Goal: Transaction & Acquisition: Purchase product/service

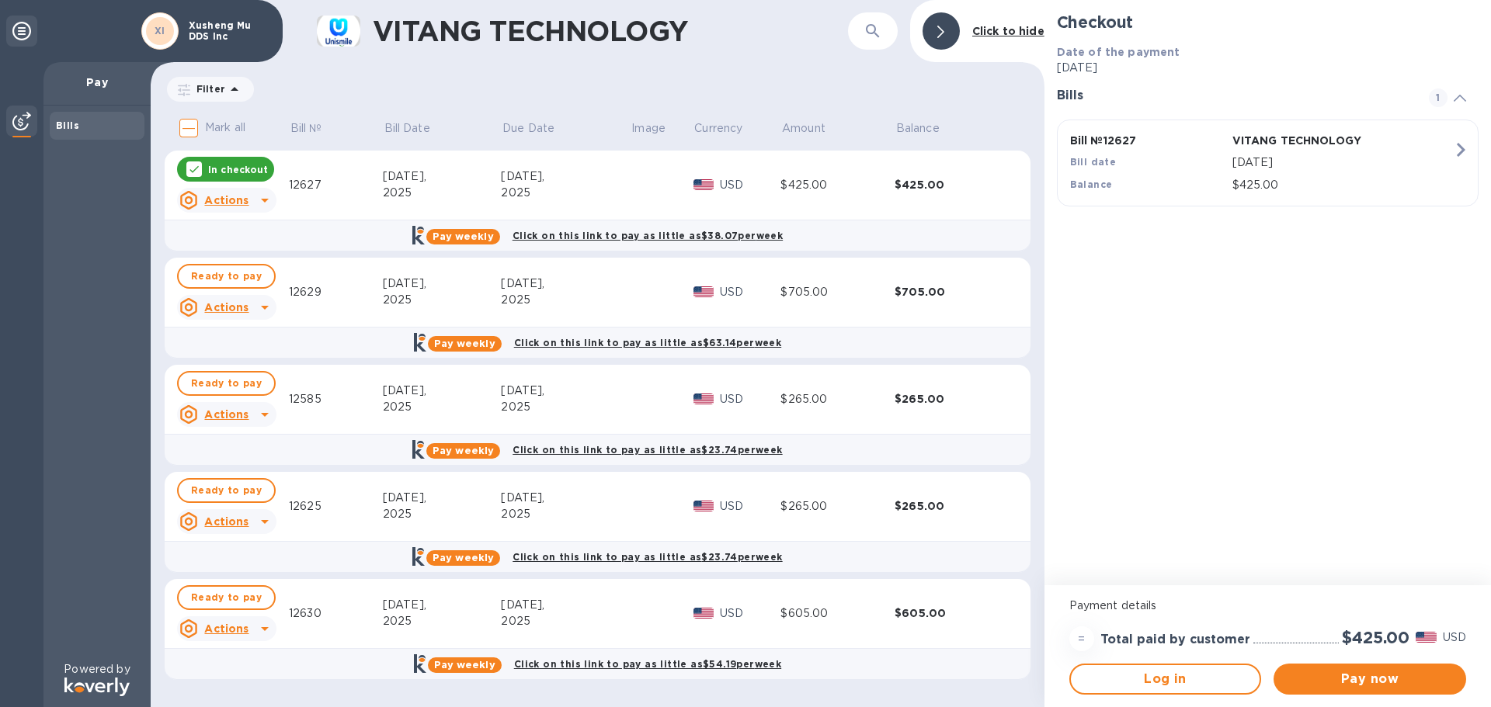
click at [214, 196] on u "Actions" at bounding box center [226, 200] width 44 height 12
click at [243, 165] on div at bounding box center [745, 353] width 1491 height 707
click at [565, 233] on b "Click on this link to pay as little as $38.07 per week" at bounding box center [647, 236] width 270 height 12
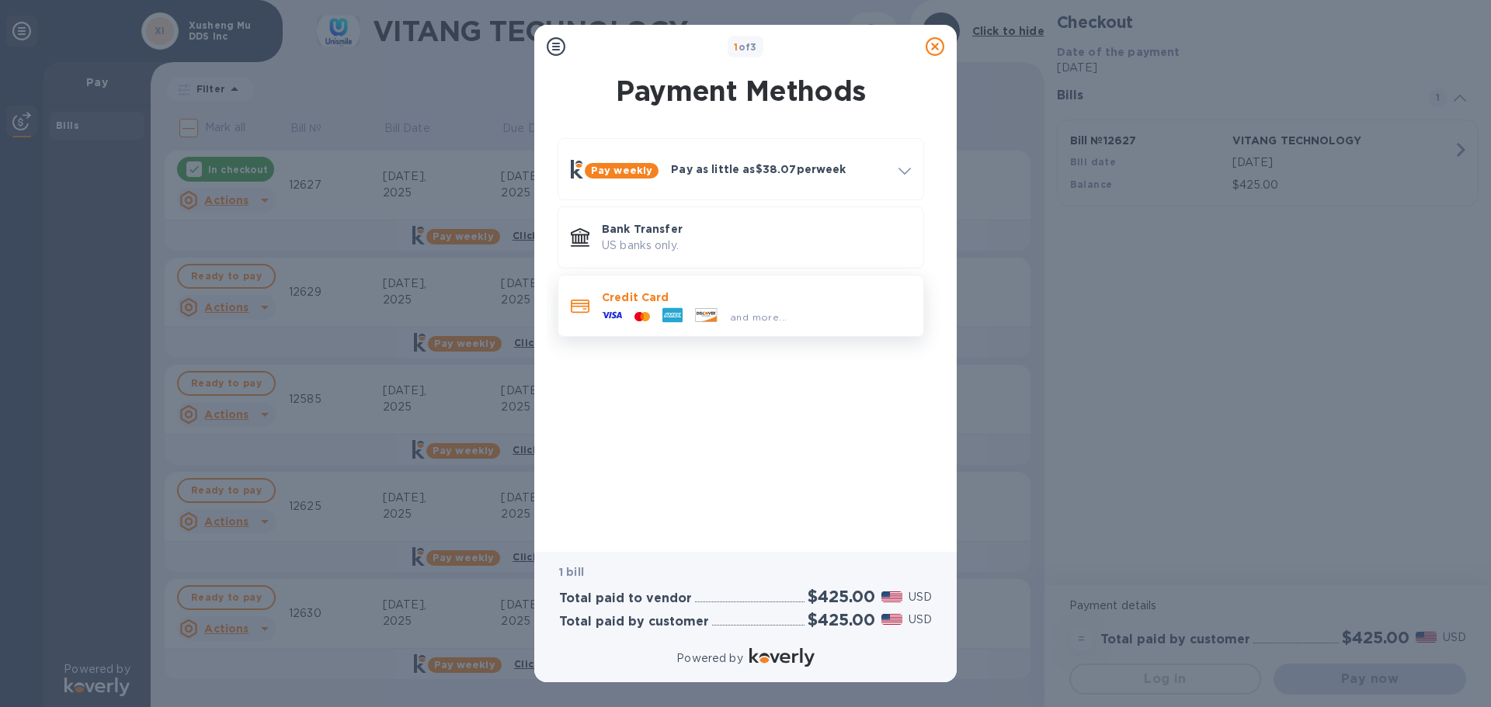
click at [630, 320] on div at bounding box center [642, 317] width 28 height 15
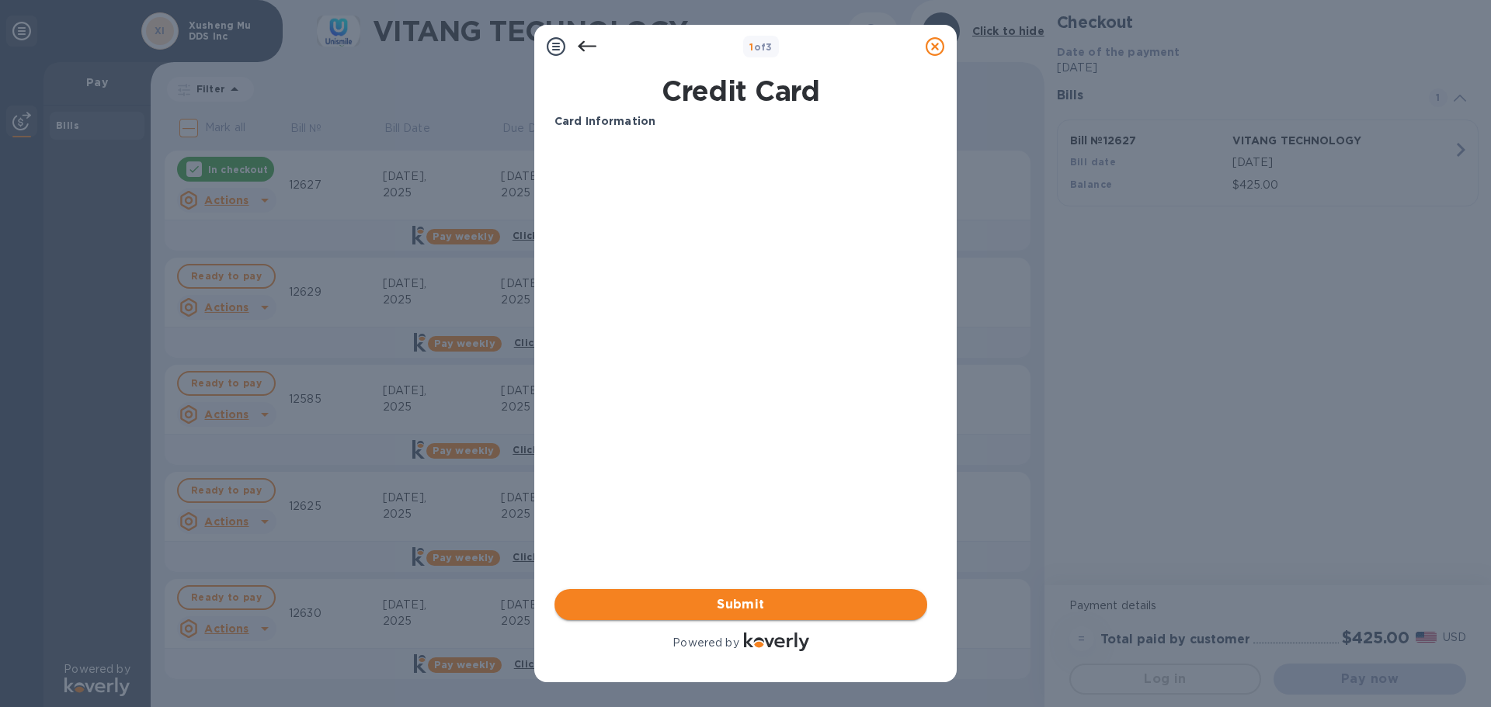
click at [748, 616] on button "Submit" at bounding box center [740, 604] width 373 height 31
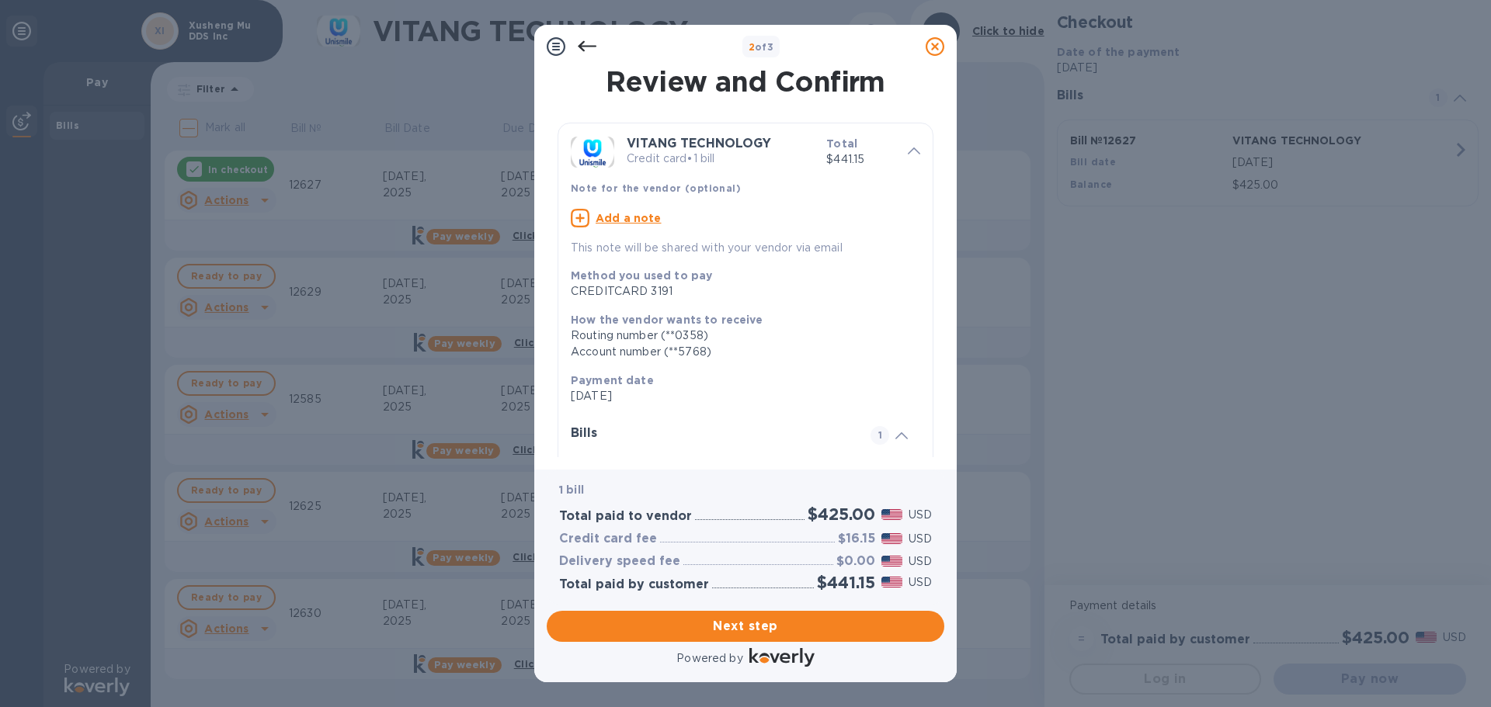
click at [586, 42] on icon at bounding box center [587, 46] width 19 height 19
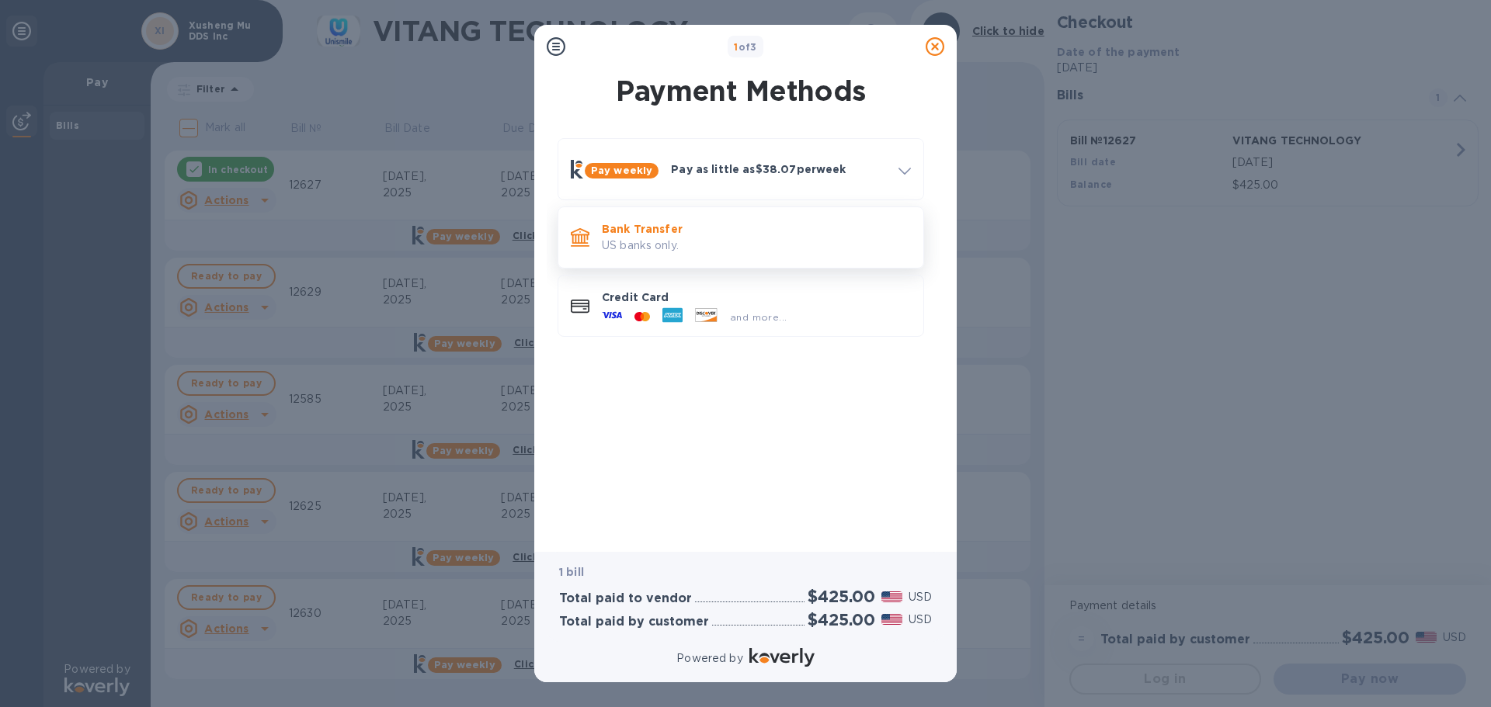
click at [623, 245] on p "US banks only." at bounding box center [756, 246] width 309 height 16
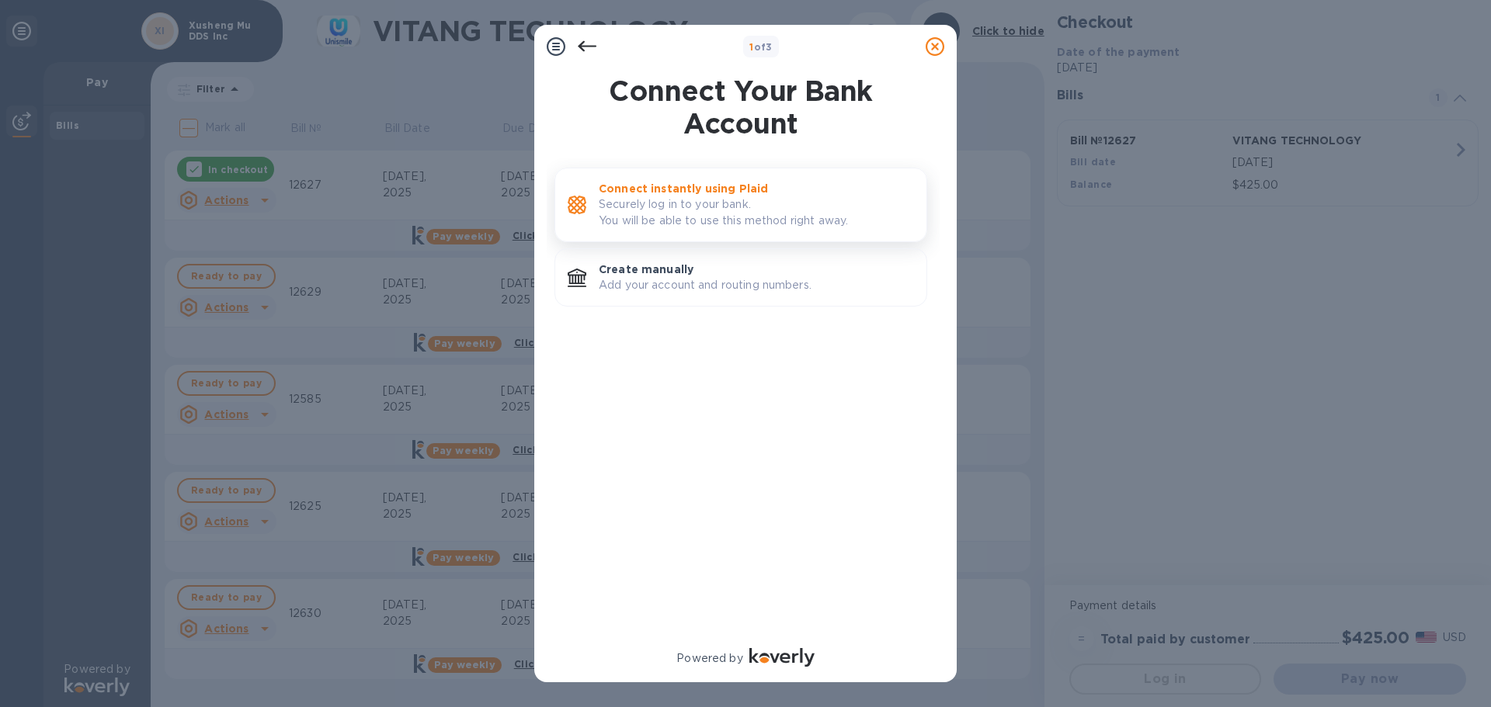
click at [686, 182] on p "Connect instantly using Plaid" at bounding box center [756, 189] width 315 height 16
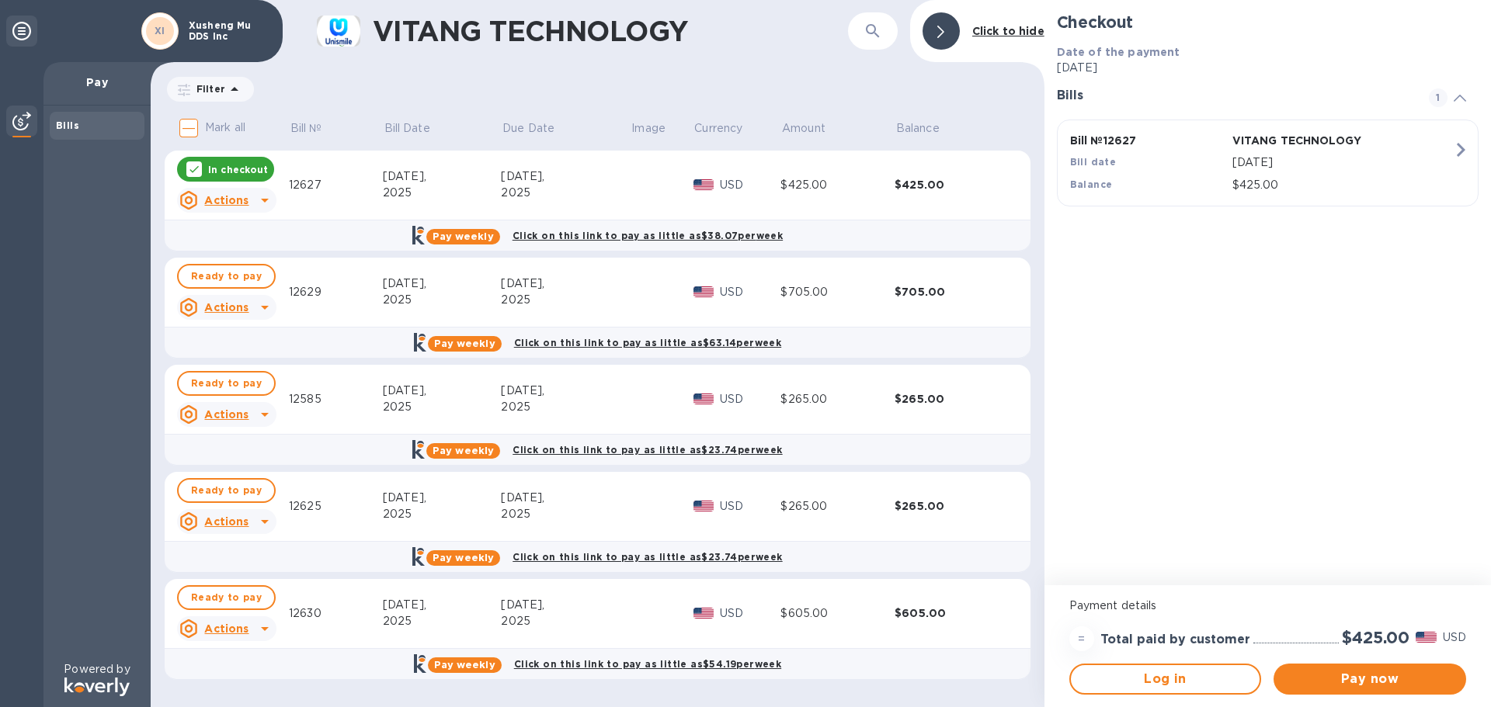
click at [220, 194] on u "Actions" at bounding box center [226, 200] width 44 height 12
click at [254, 259] on b "Open bill" at bounding box center [246, 263] width 52 height 12
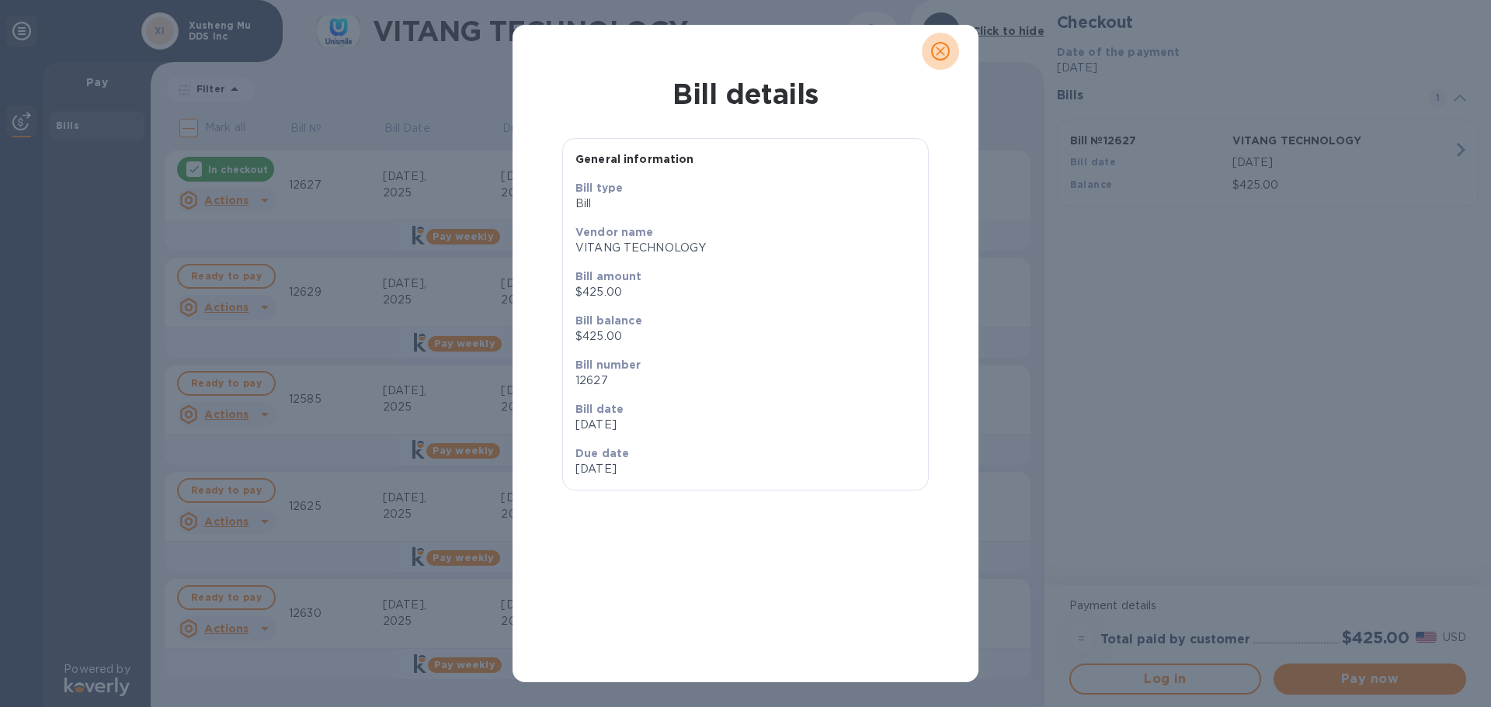
click at [938, 48] on icon "close" at bounding box center [939, 51] width 9 height 9
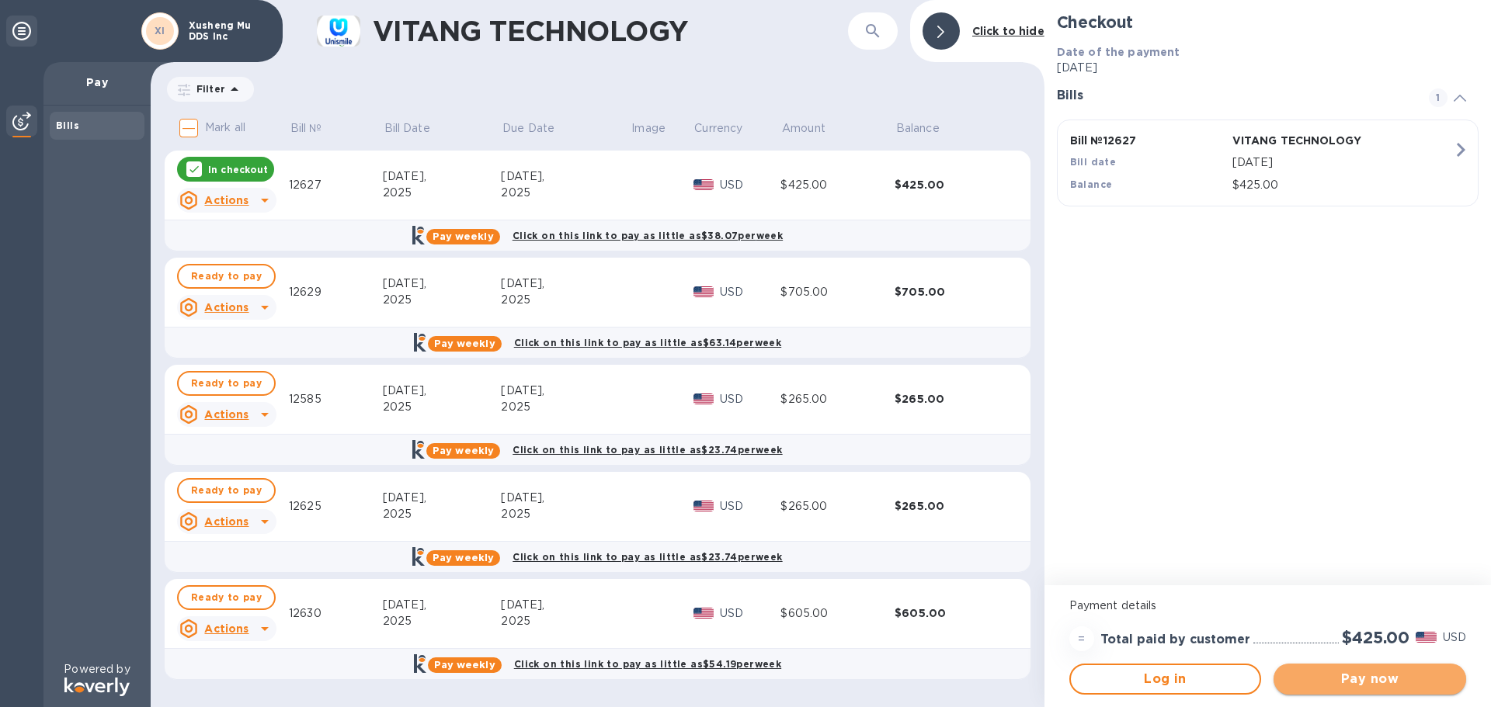
click at [1389, 682] on span "Pay now" at bounding box center [1370, 679] width 168 height 19
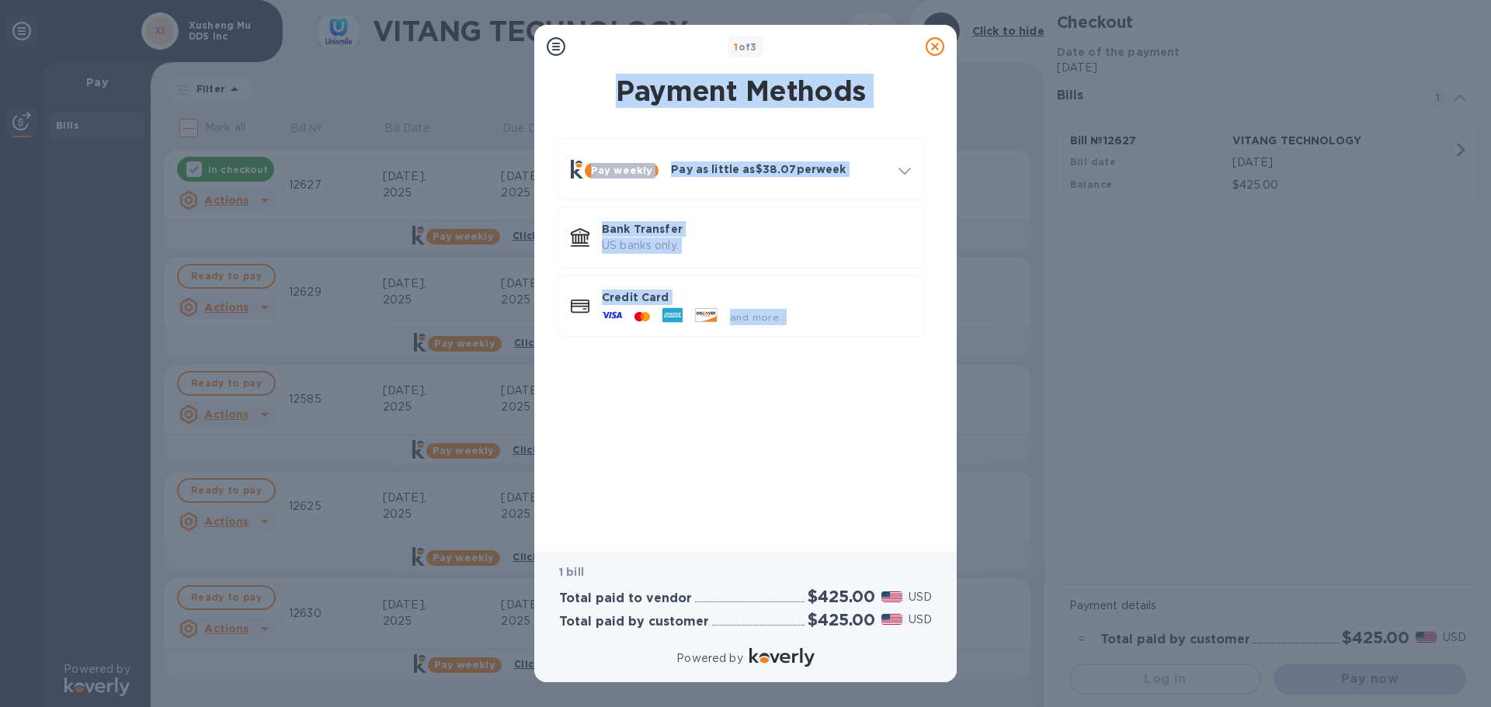
drag, startPoint x: 819, startPoint y: 36, endPoint x: 1190, endPoint y: 463, distance: 565.1
click at [1196, 474] on div "1 of 3 Payment Methods Pay weekly Pay as little as $38.07 per week How it works…" at bounding box center [745, 353] width 1491 height 707
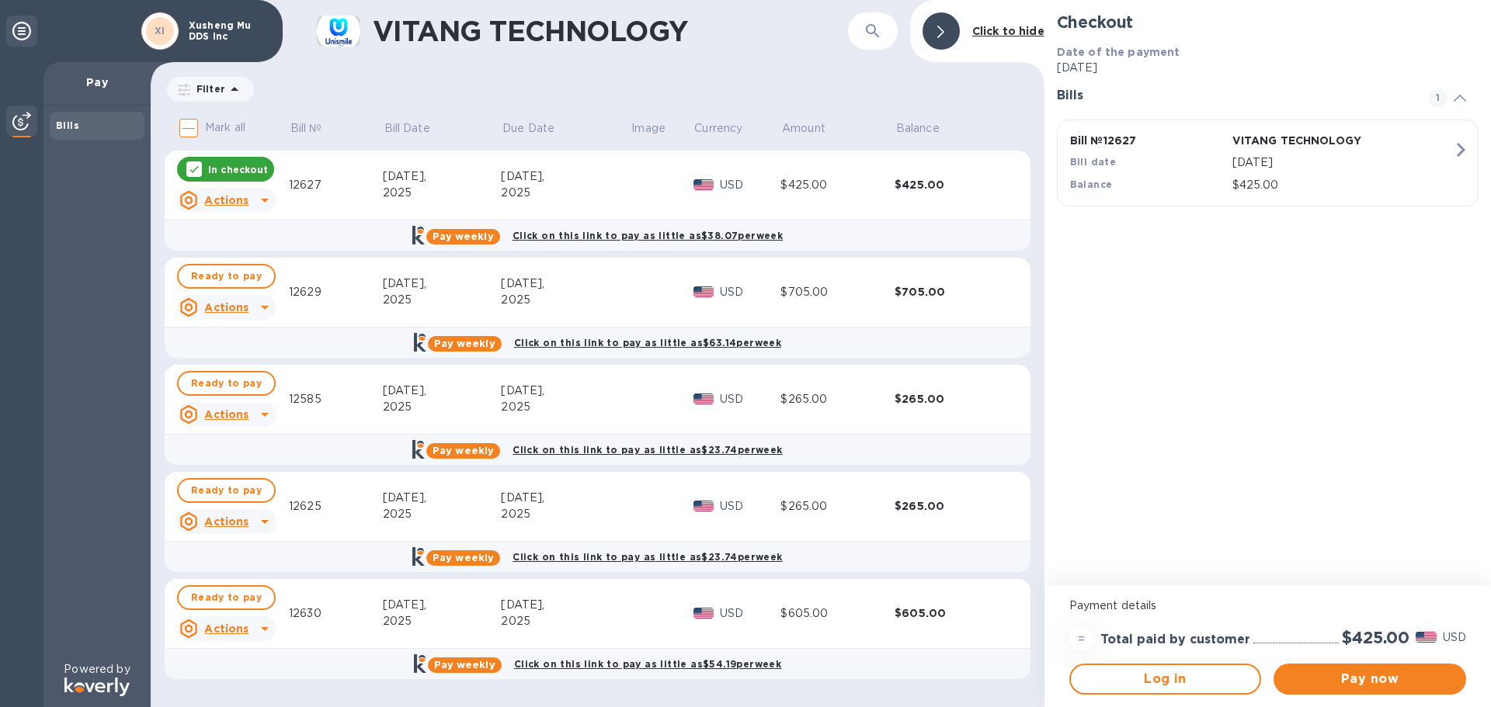
click at [243, 194] on u "Actions" at bounding box center [226, 200] width 44 height 12
click at [238, 261] on b "Open bill" at bounding box center [246, 263] width 52 height 12
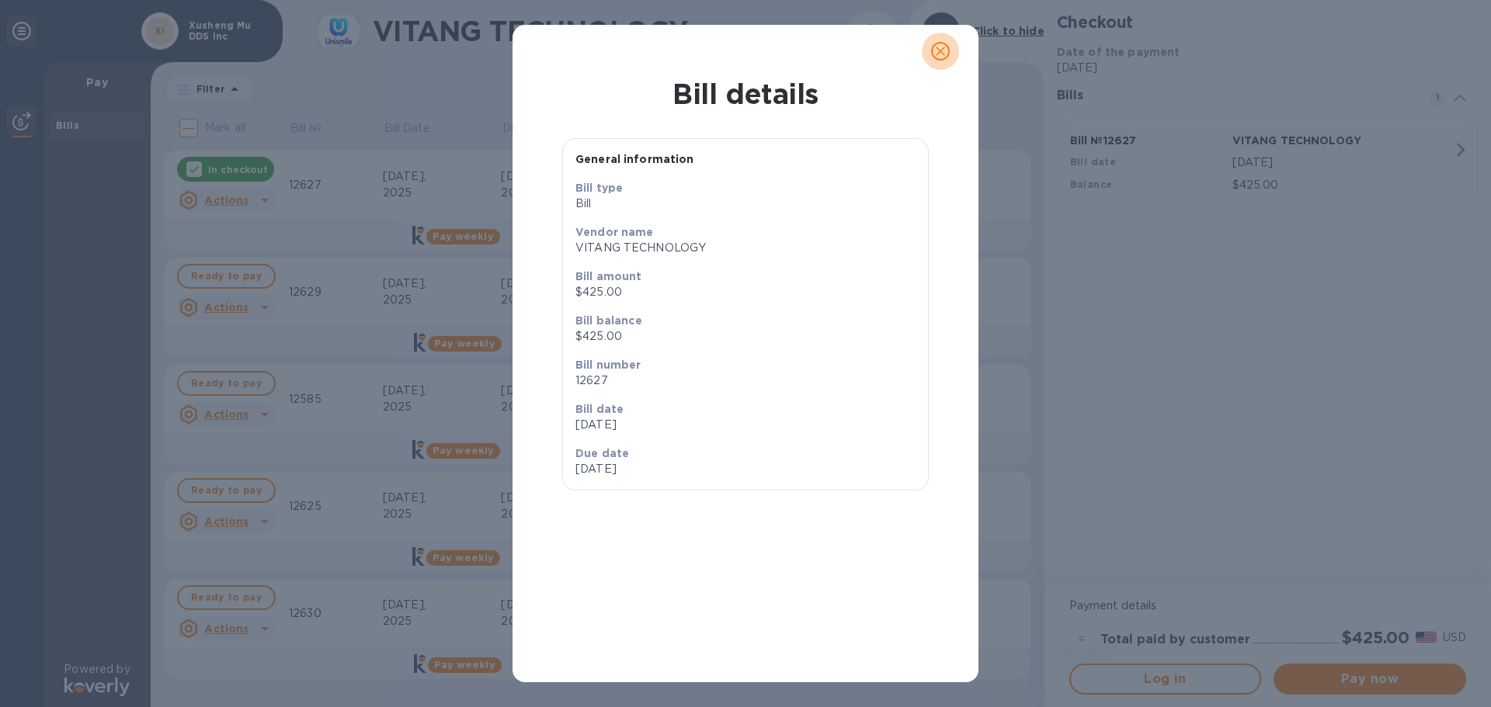
click at [939, 47] on icon "close" at bounding box center [940, 51] width 16 height 16
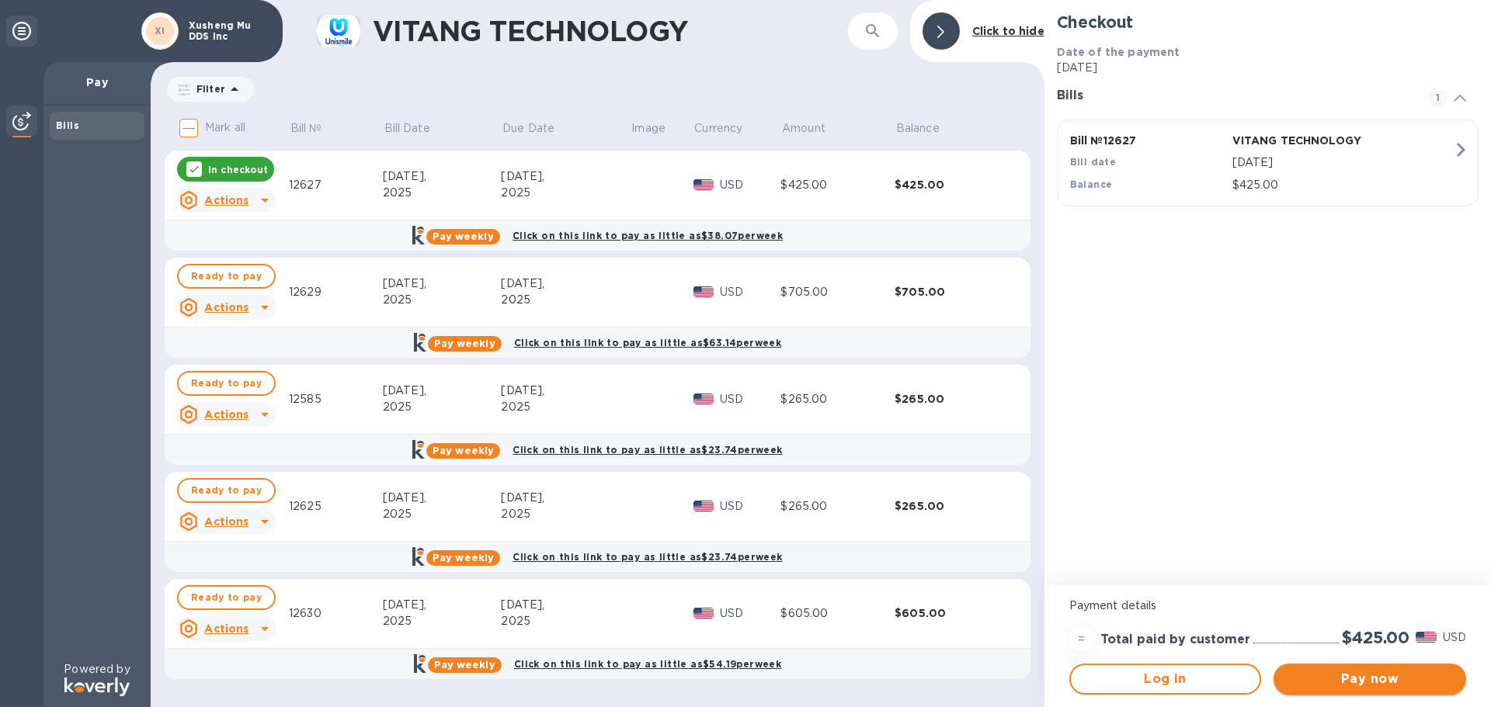
click at [1337, 684] on span "Pay now" at bounding box center [1370, 679] width 168 height 19
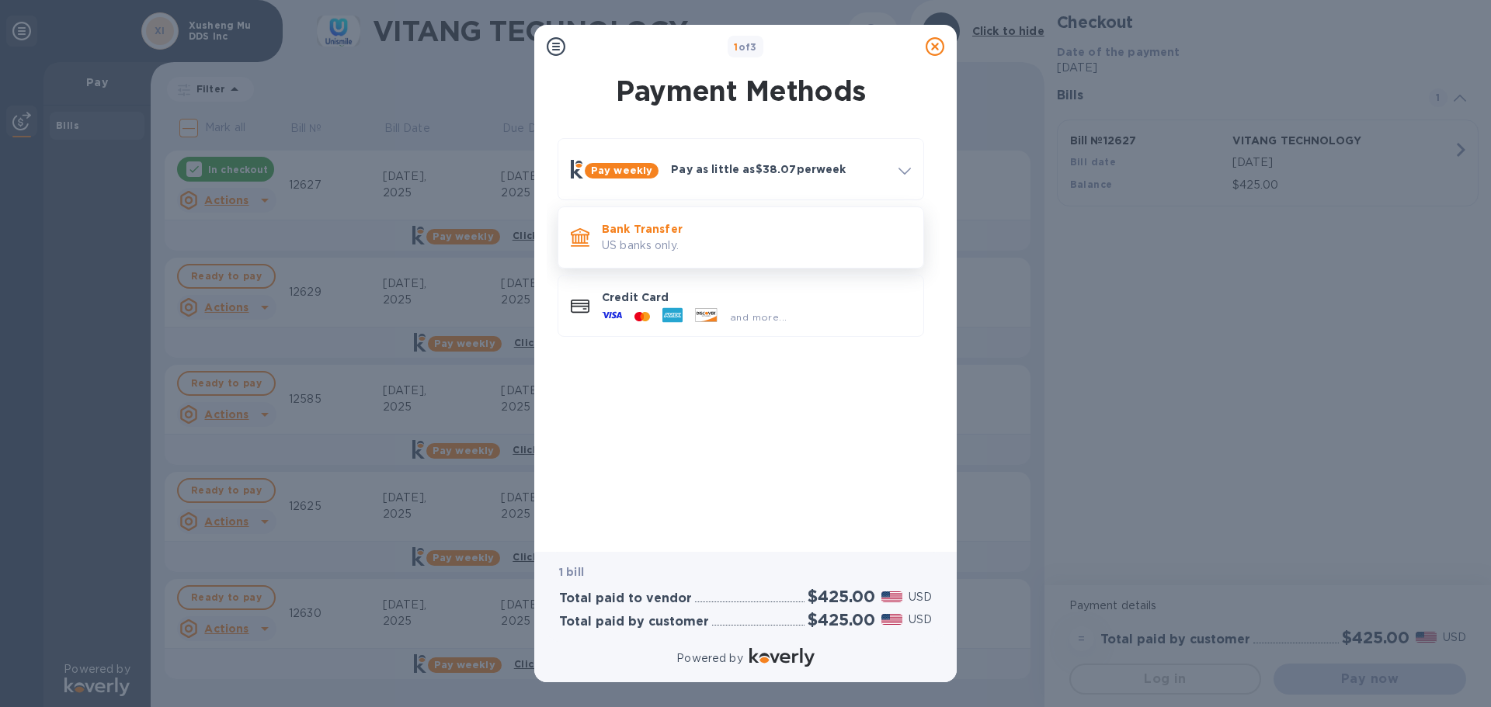
click at [647, 243] on p "US banks only." at bounding box center [756, 246] width 309 height 16
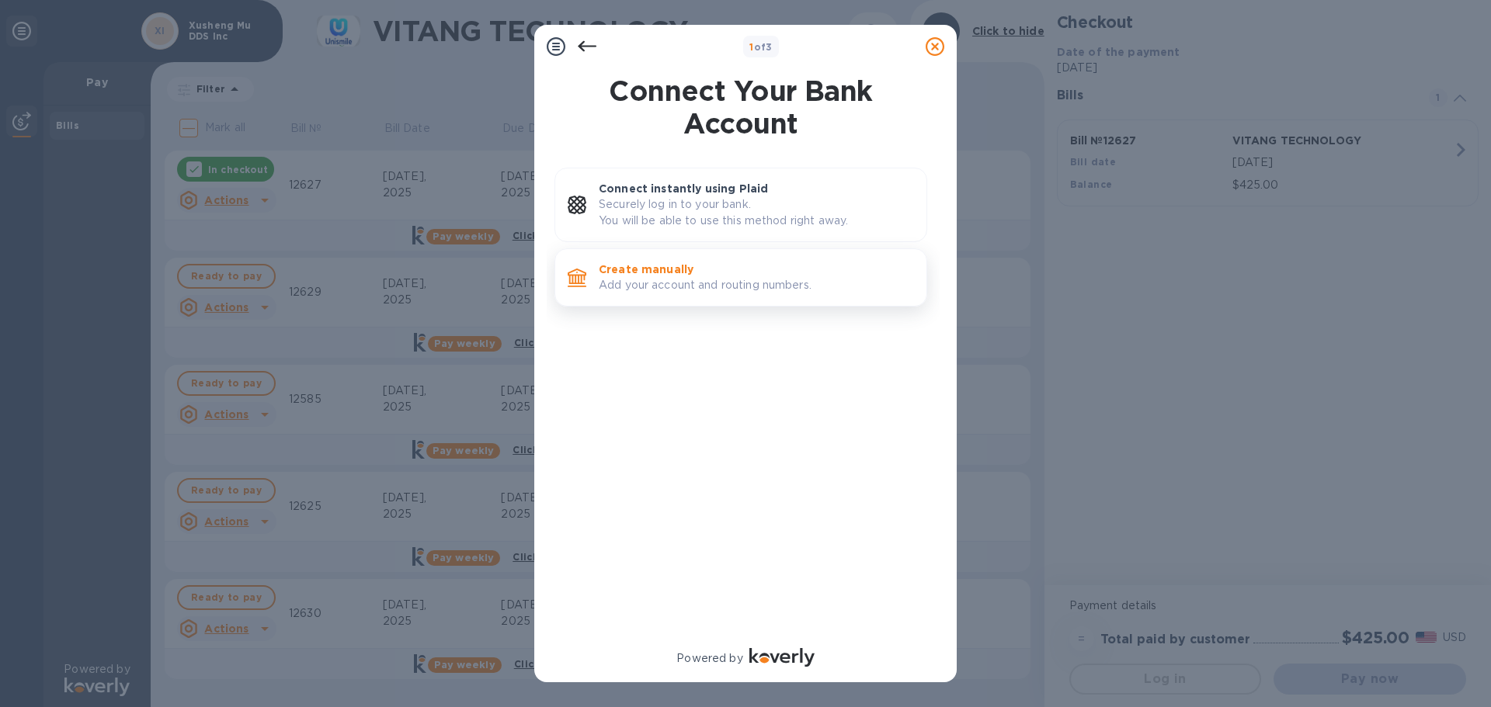
click at [619, 274] on p "Create manually" at bounding box center [756, 270] width 315 height 16
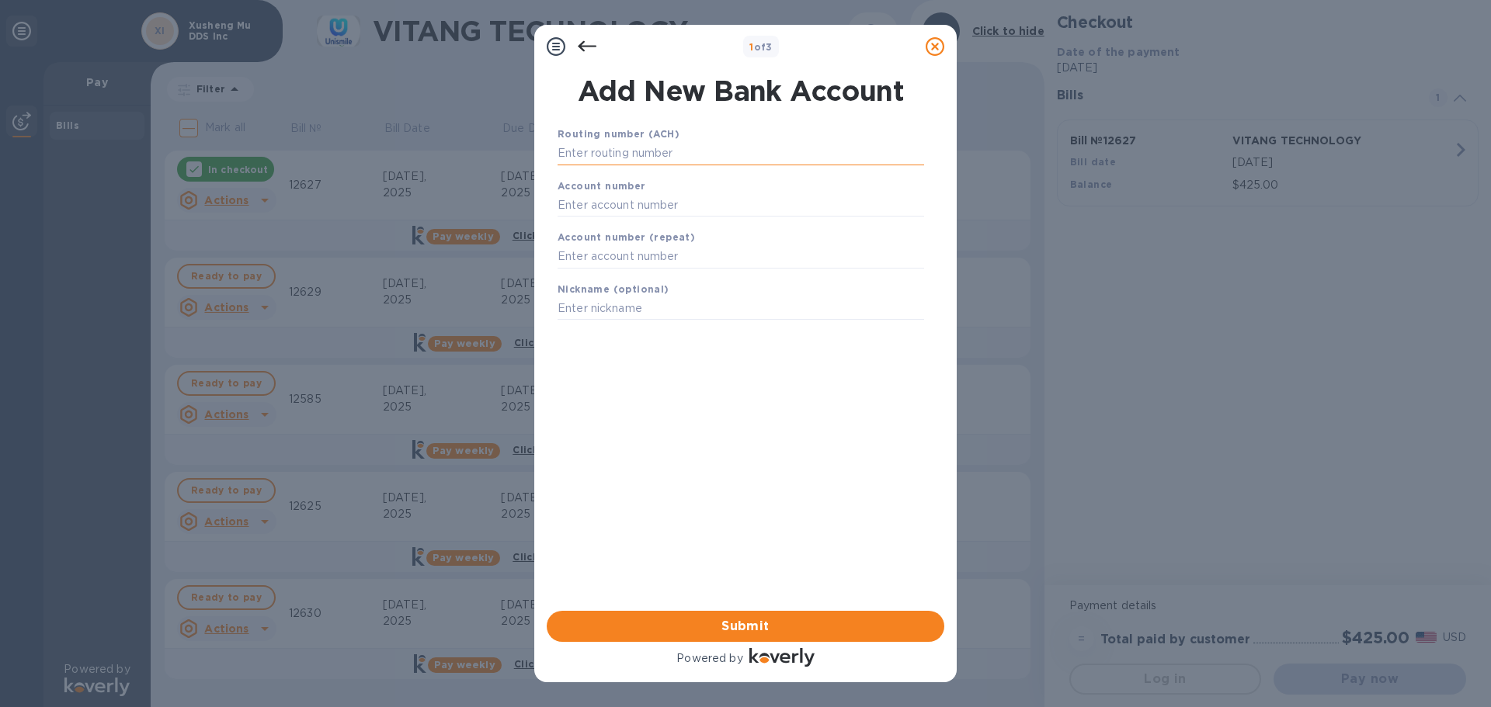
click at [594, 151] on input "text" at bounding box center [740, 153] width 366 height 23
